Goal: Task Accomplishment & Management: Use online tool/utility

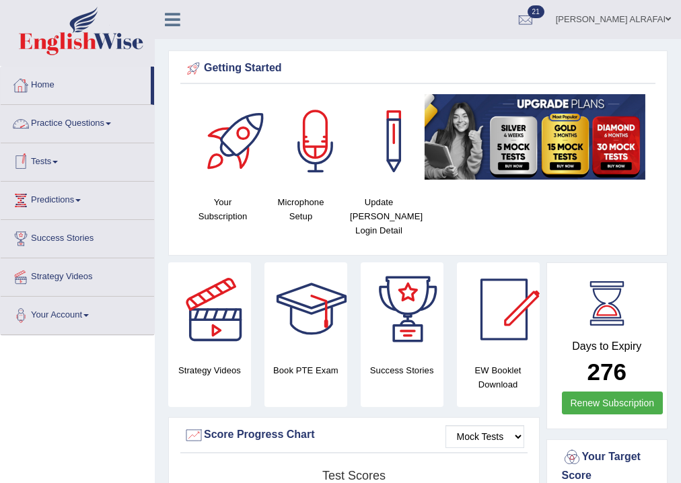
click at [629, 11] on link "Habeeb Hamed ALRAFAI" at bounding box center [613, 17] width 135 height 35
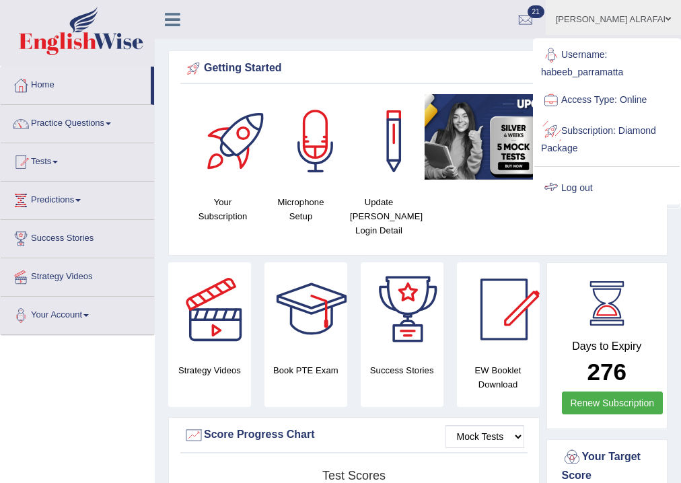
click at [571, 186] on link "Log out" at bounding box center [606, 188] width 145 height 31
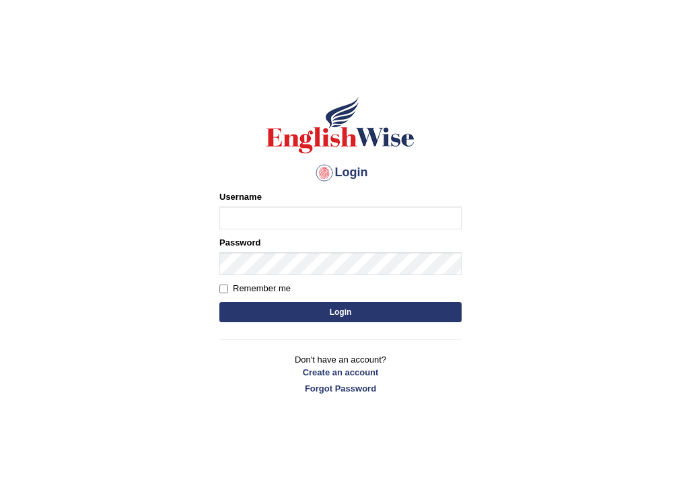
click at [261, 221] on input "Username" at bounding box center [340, 218] width 242 height 23
type input "sapanatimalsina_parramatta"
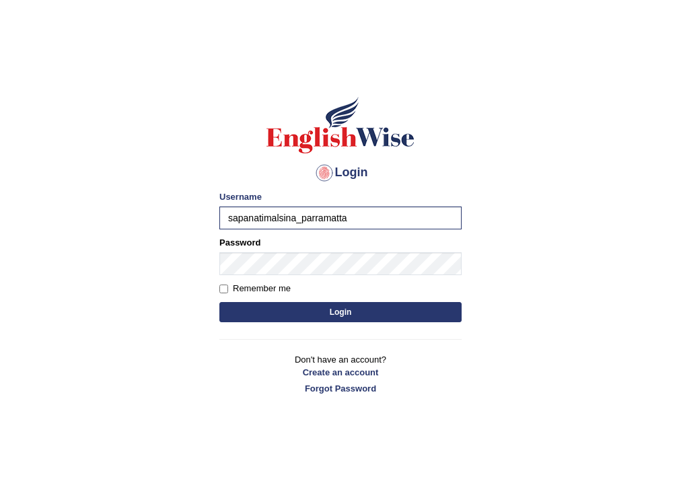
click at [326, 306] on button "Login" at bounding box center [340, 312] width 242 height 20
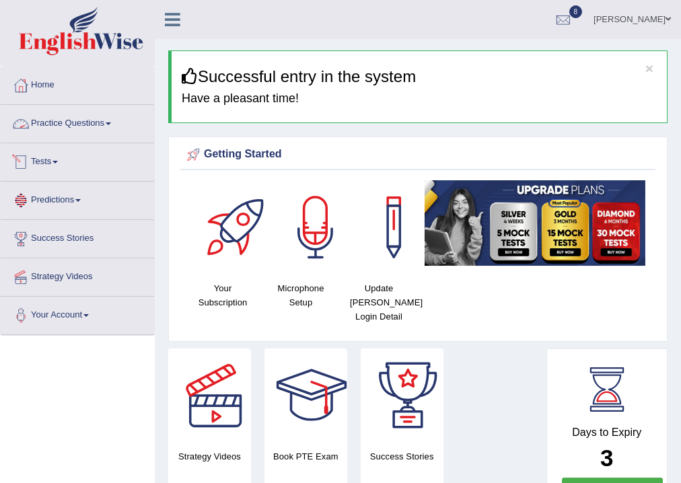
click at [59, 164] on link "Tests" at bounding box center [77, 160] width 153 height 34
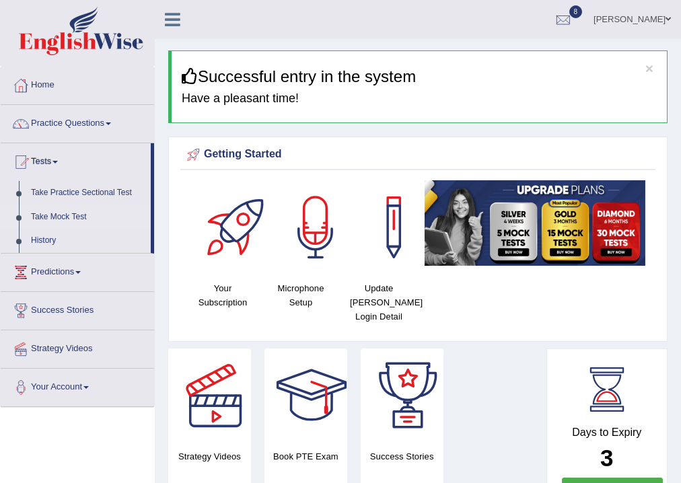
click at [78, 216] on link "Take Mock Test" at bounding box center [88, 217] width 126 height 24
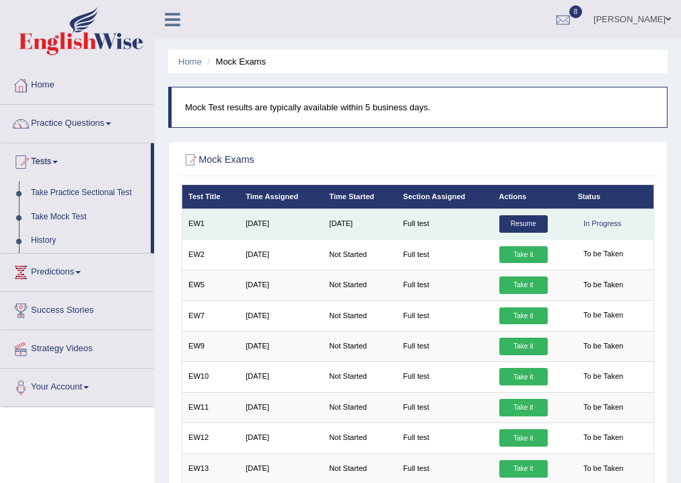
click at [512, 221] on link "Resume" at bounding box center [523, 224] width 48 height 18
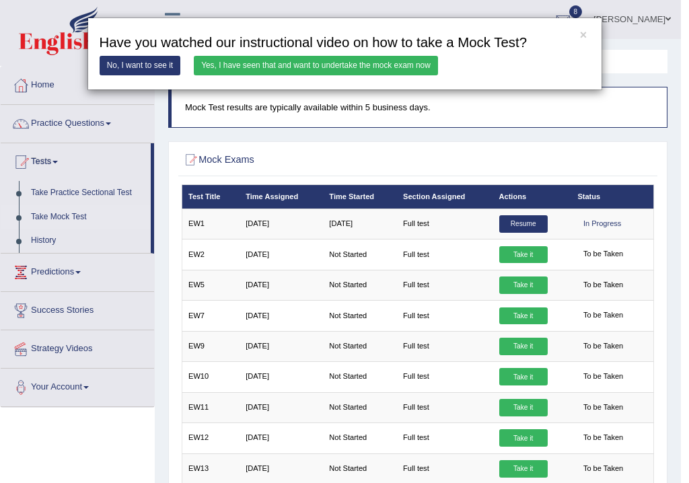
click at [299, 65] on link "Yes, I have seen that and want to undertake the mock exam now" at bounding box center [316, 66] width 244 height 20
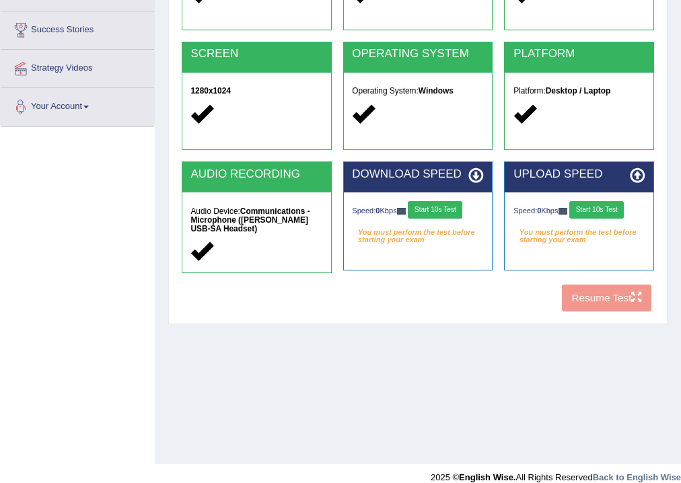
scroll to position [215, 0]
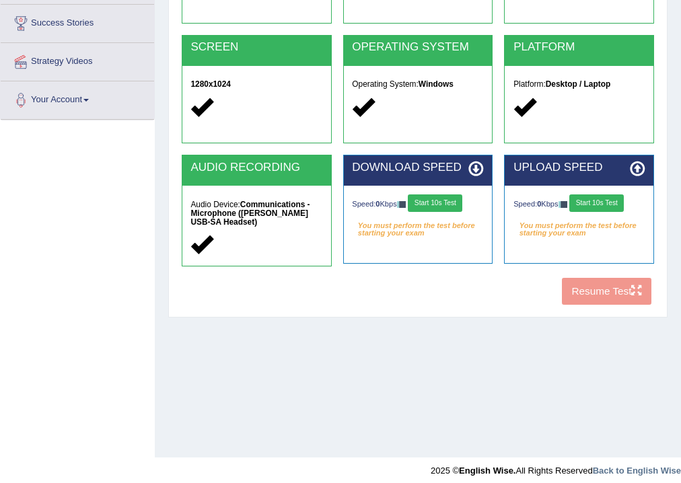
click at [440, 202] on button "Start 10s Test" at bounding box center [435, 204] width 55 height 18
click at [601, 197] on button "Start 10s Test" at bounding box center [596, 204] width 55 height 18
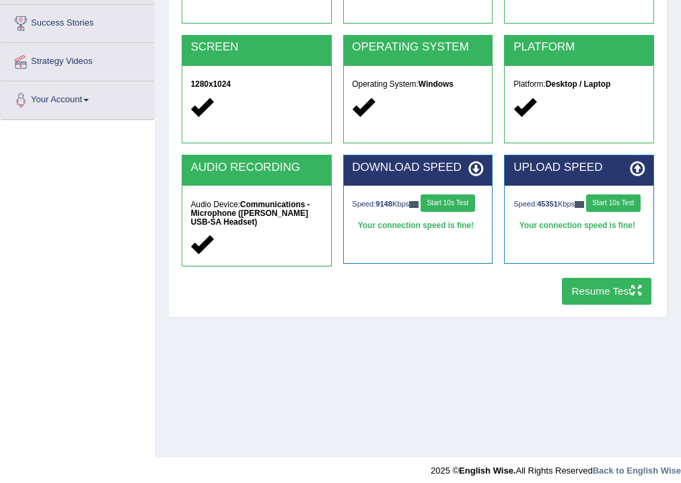
click at [607, 292] on button "Resume Test" at bounding box center [607, 291] width 90 height 26
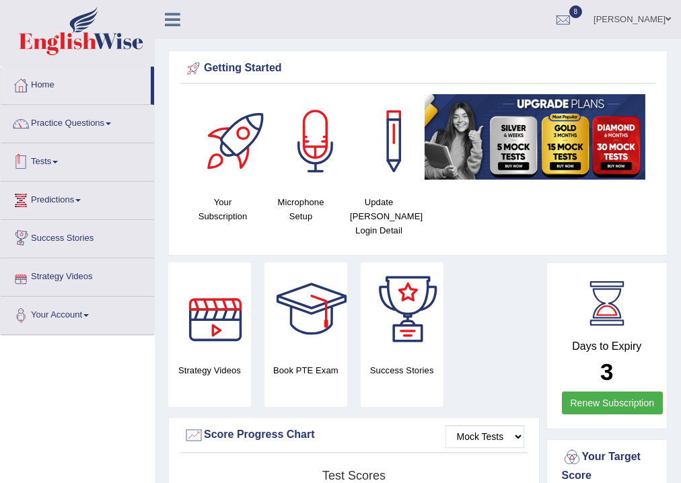
click at [57, 164] on link "Tests" at bounding box center [77, 160] width 153 height 34
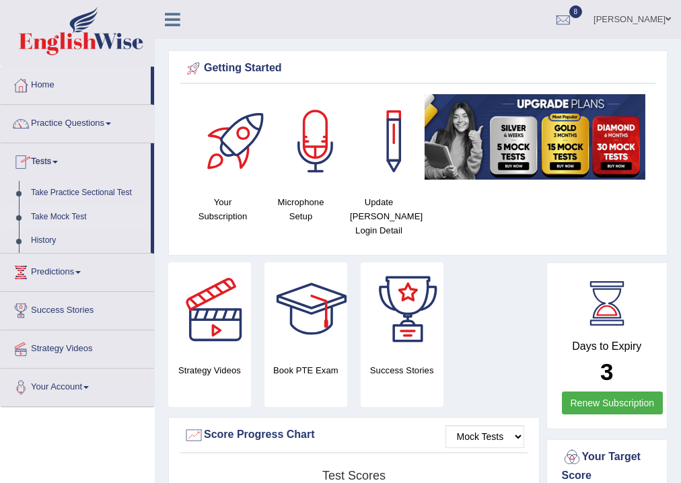
click at [54, 217] on link "Take Mock Test" at bounding box center [88, 217] width 126 height 24
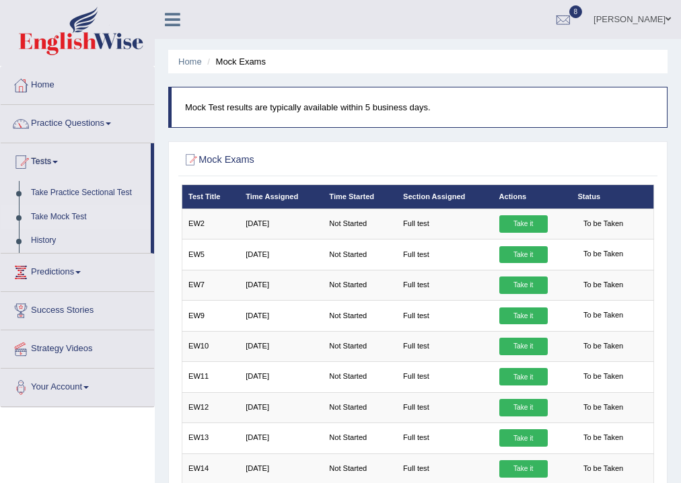
click at [236, 65] on li "Mock Exams" at bounding box center [235, 61] width 62 height 13
click at [244, 61] on li "Mock Exams" at bounding box center [235, 61] width 62 height 13
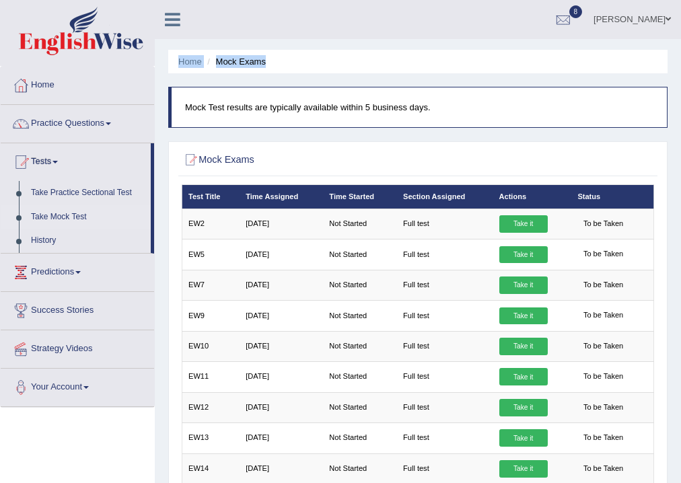
click at [244, 61] on li "Mock Exams" at bounding box center [235, 61] width 62 height 13
click at [47, 241] on link "History" at bounding box center [88, 241] width 126 height 24
